Goal: Task Accomplishment & Management: Manage account settings

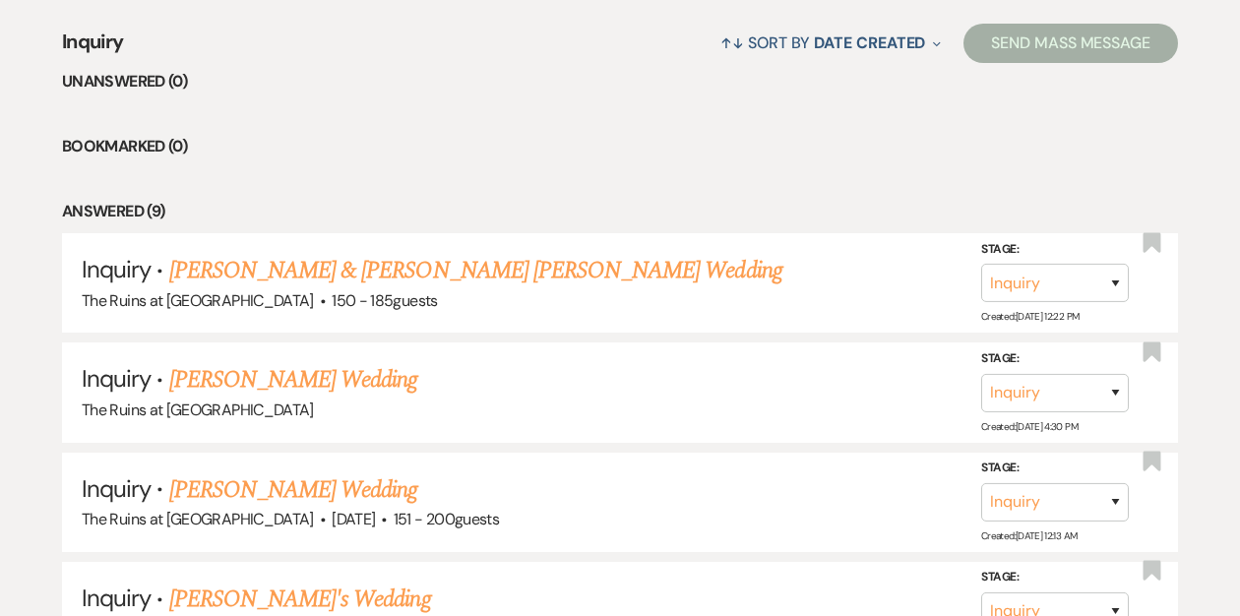
scroll to position [482, 0]
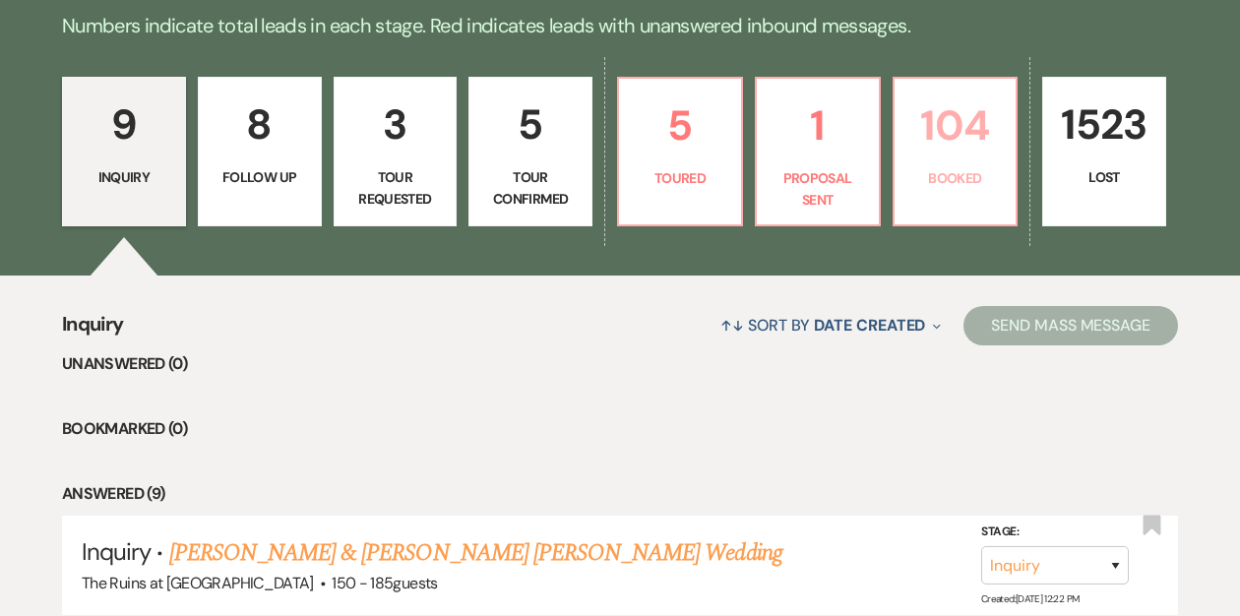
click at [958, 159] on link "104 Booked" at bounding box center [956, 152] width 126 height 150
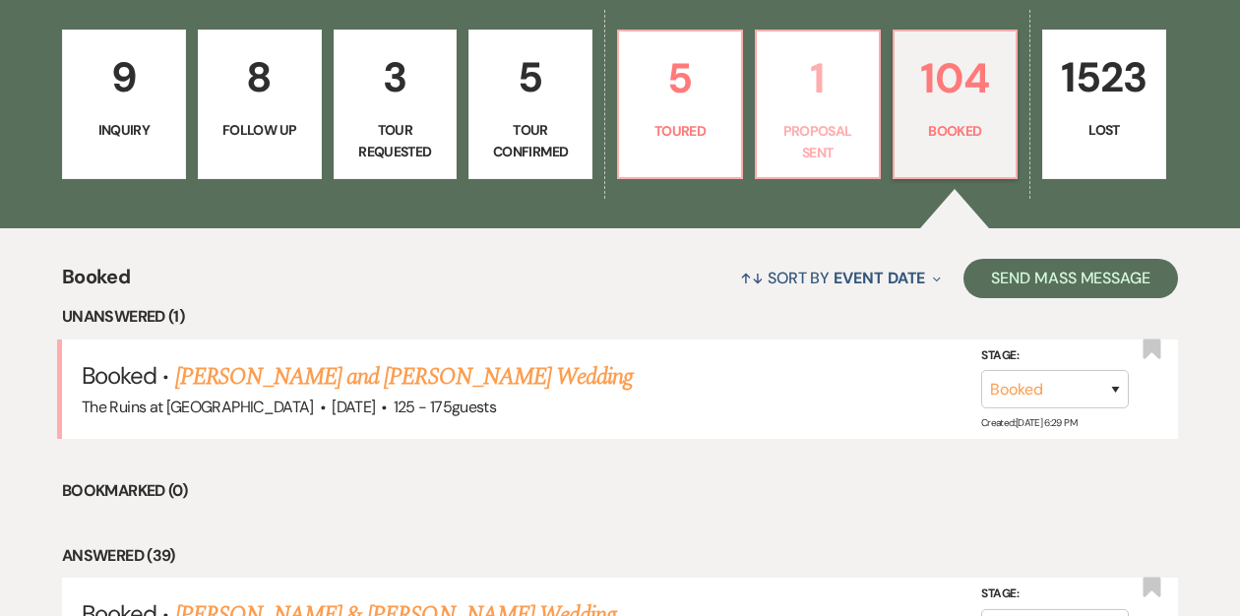
click at [784, 115] on link "1 Proposal Sent" at bounding box center [818, 105] width 126 height 150
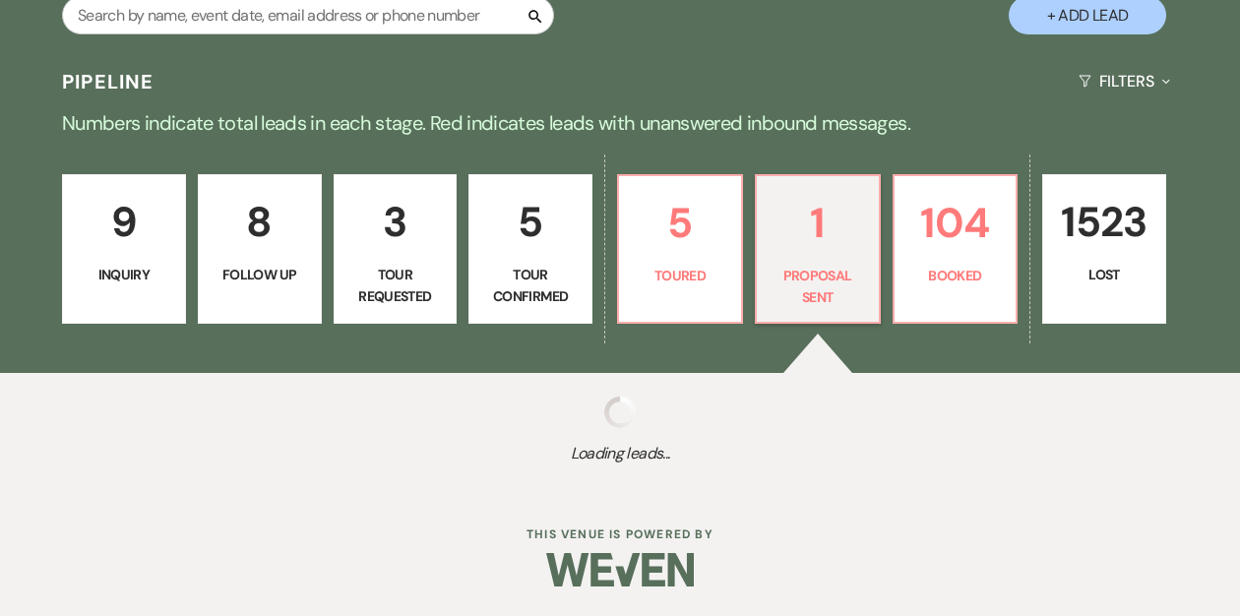
scroll to position [529, 0]
select select "6"
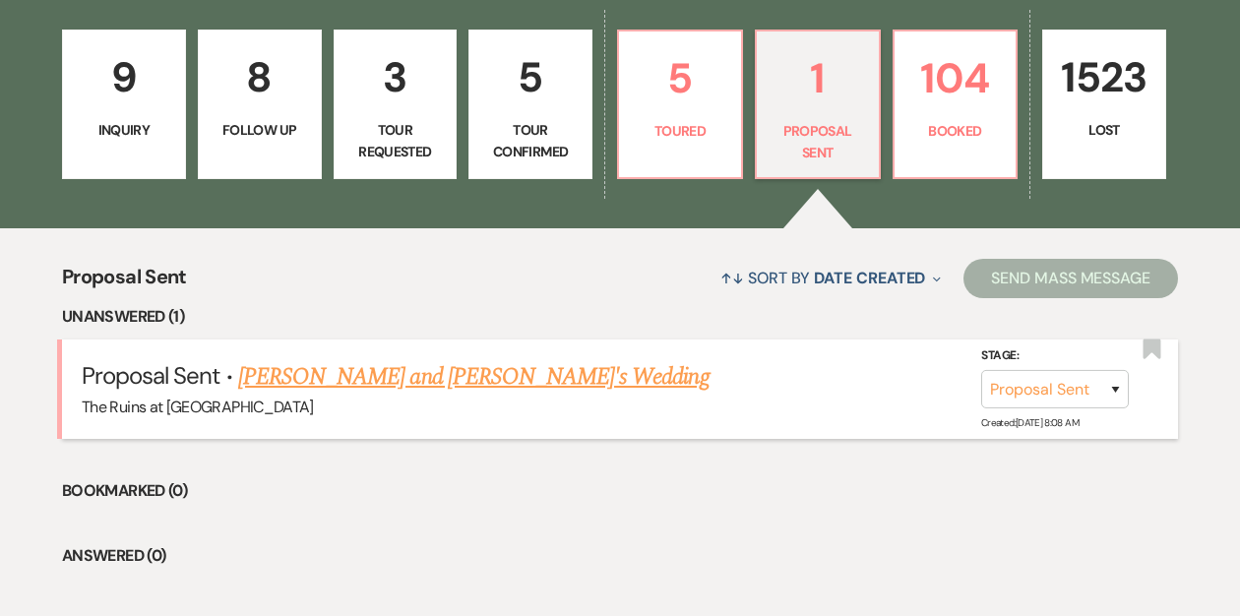
click at [410, 377] on link "[PERSON_NAME] and [PERSON_NAME]'s Wedding" at bounding box center [473, 376] width 471 height 35
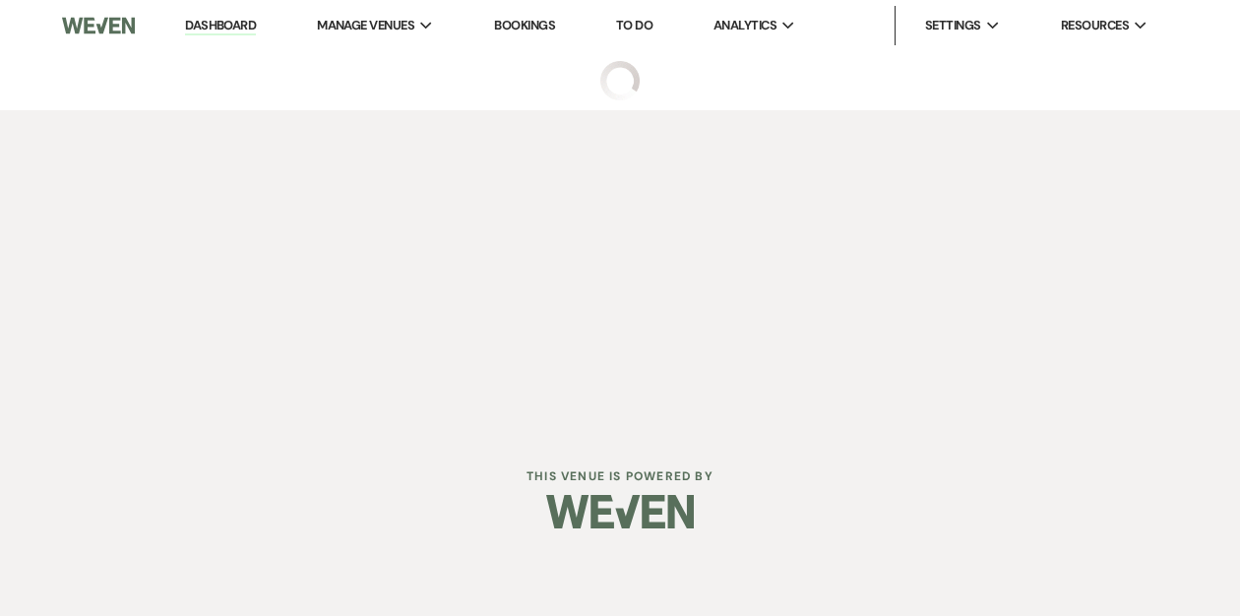
select select "6"
